Goal: Task Accomplishment & Management: Manage account settings

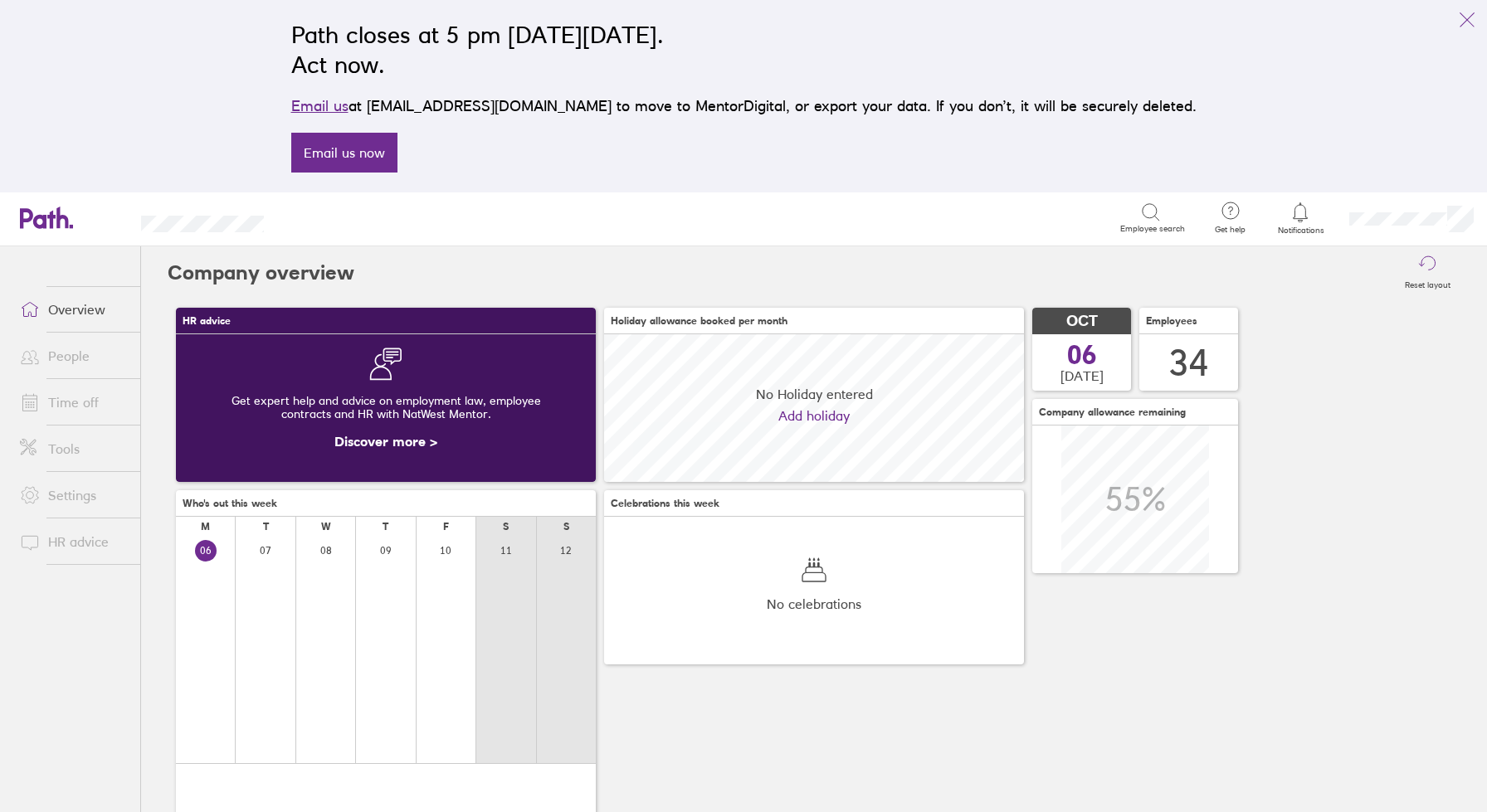
scroll to position [148, 420]
click at [68, 401] on link "Time off" at bounding box center [73, 402] width 134 height 33
